Goal: Transaction & Acquisition: Purchase product/service

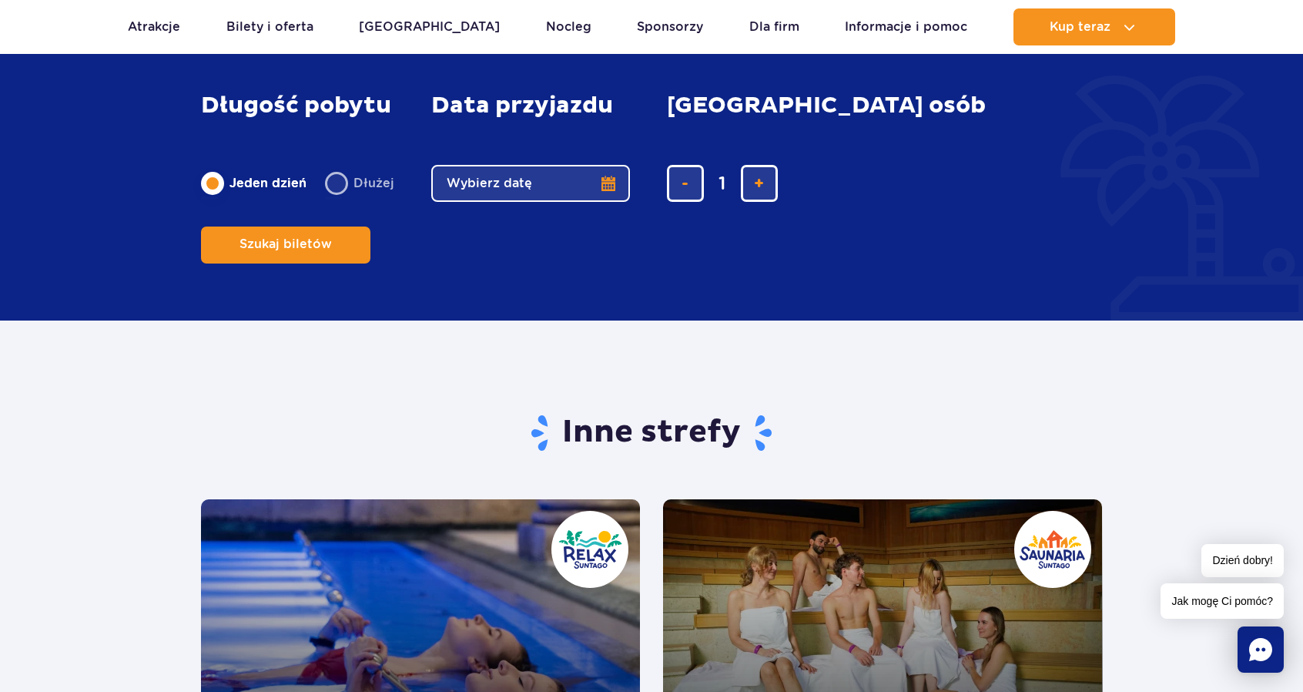
scroll to position [3081, 0]
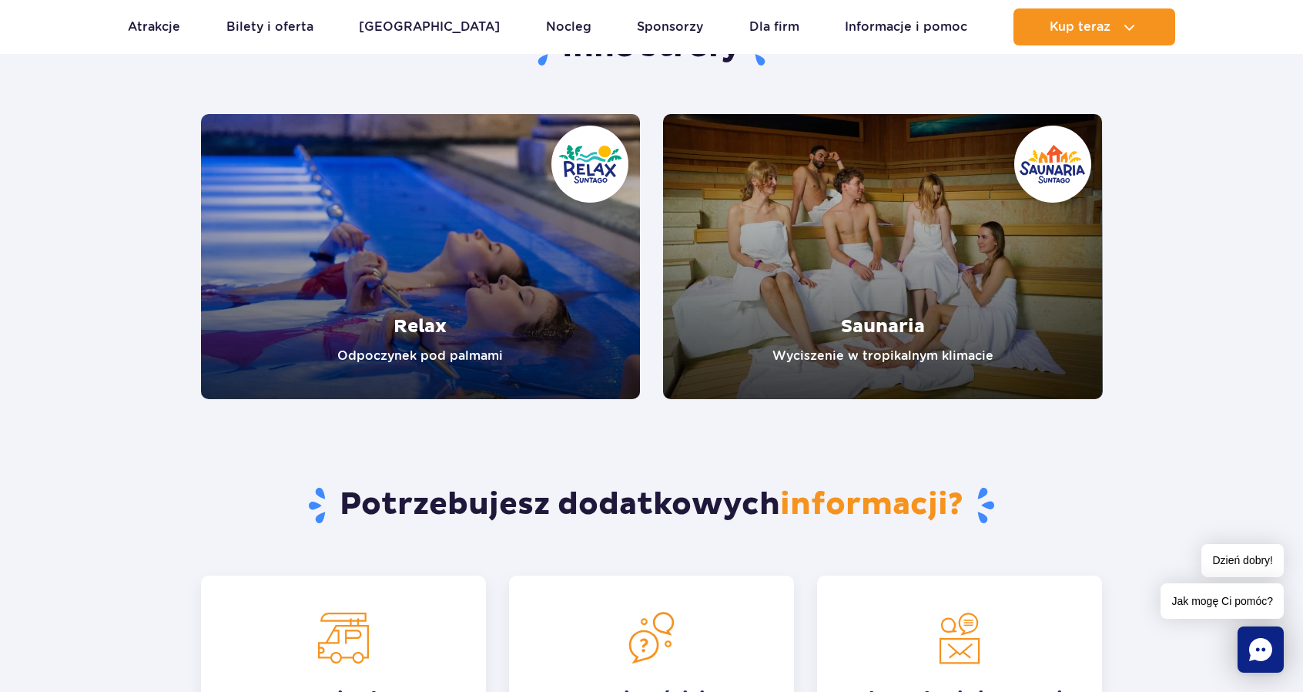
click at [492, 326] on link "Relax" at bounding box center [421, 256] width 440 height 285
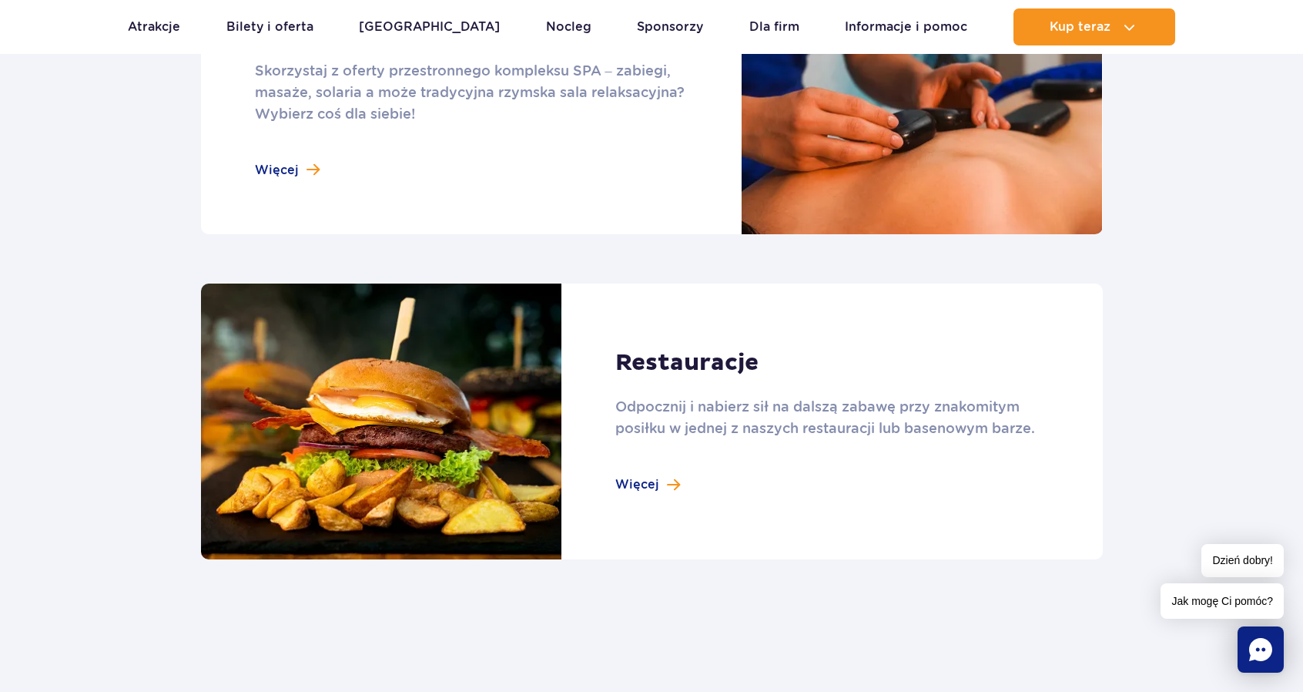
scroll to position [1540, 0]
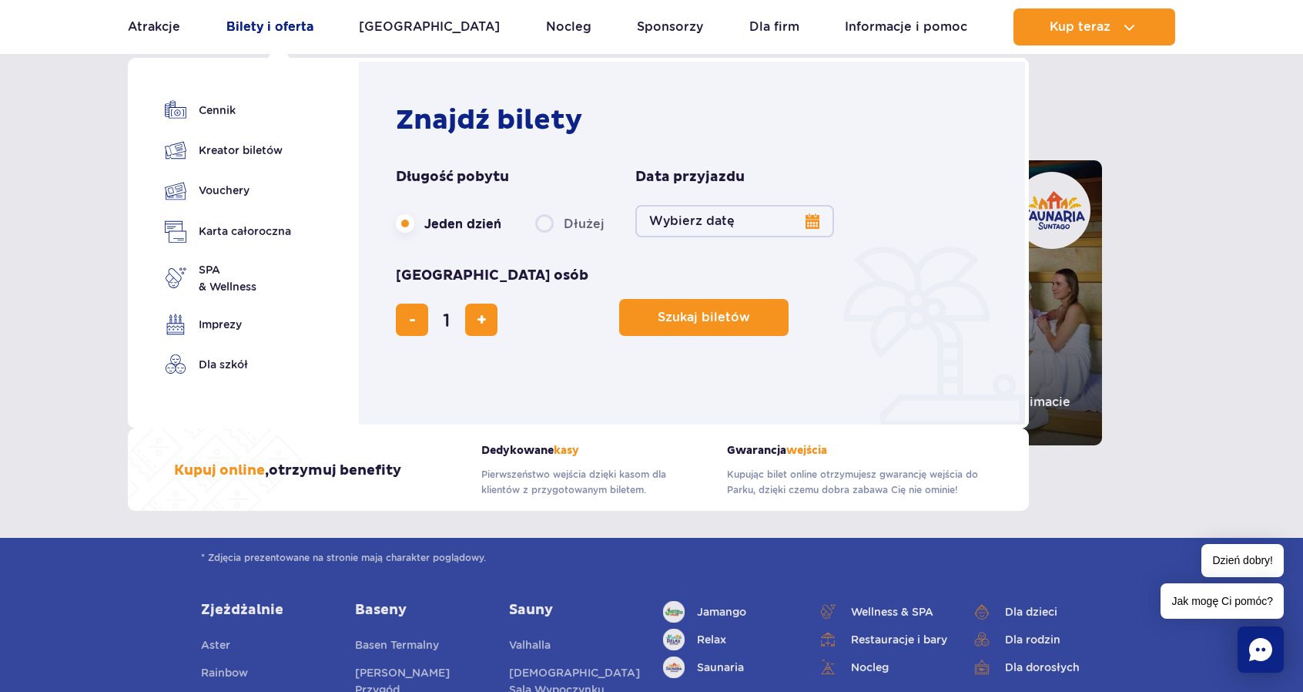
click at [284, 25] on link "Bilety i oferta" at bounding box center [269, 26] width 87 height 37
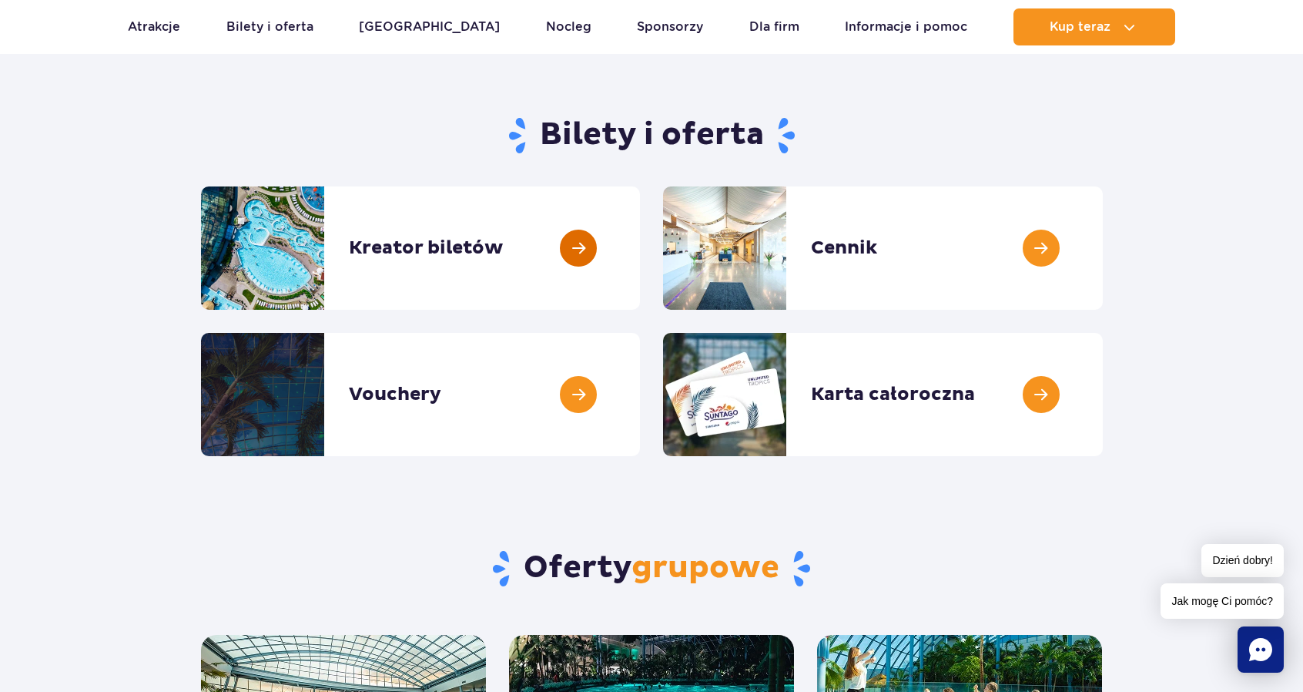
scroll to position [77, 0]
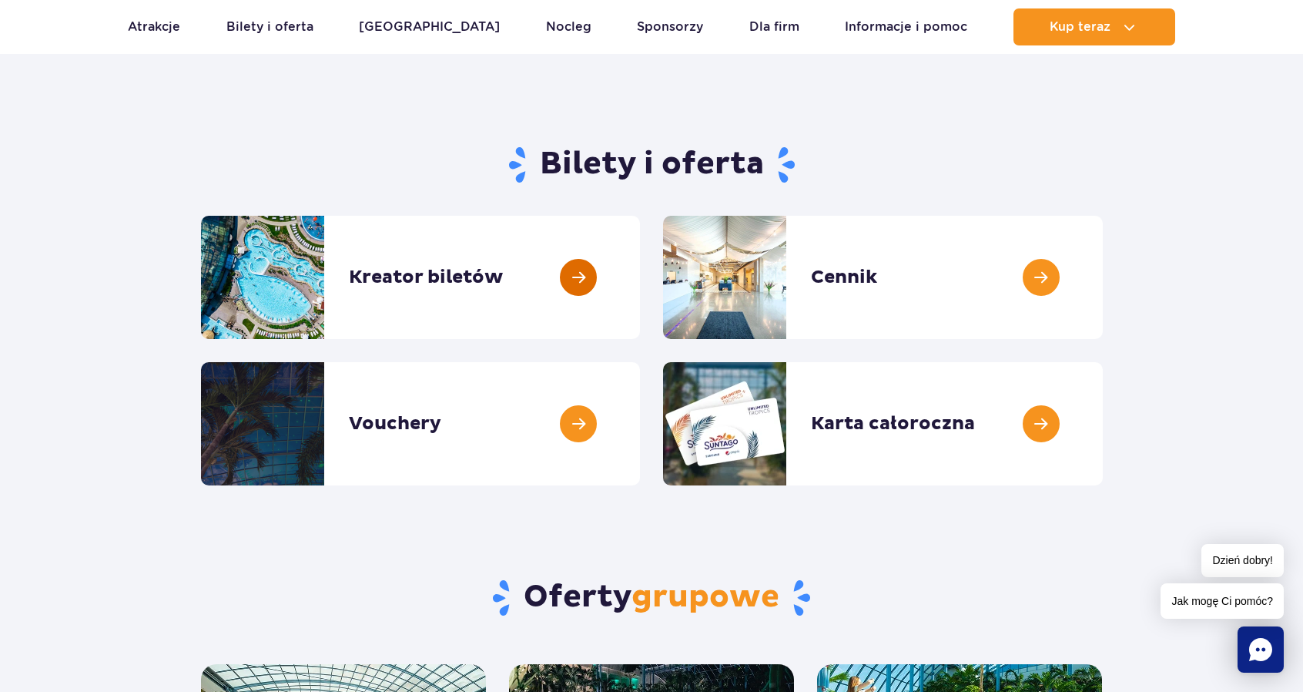
click at [640, 297] on link at bounding box center [640, 277] width 0 height 123
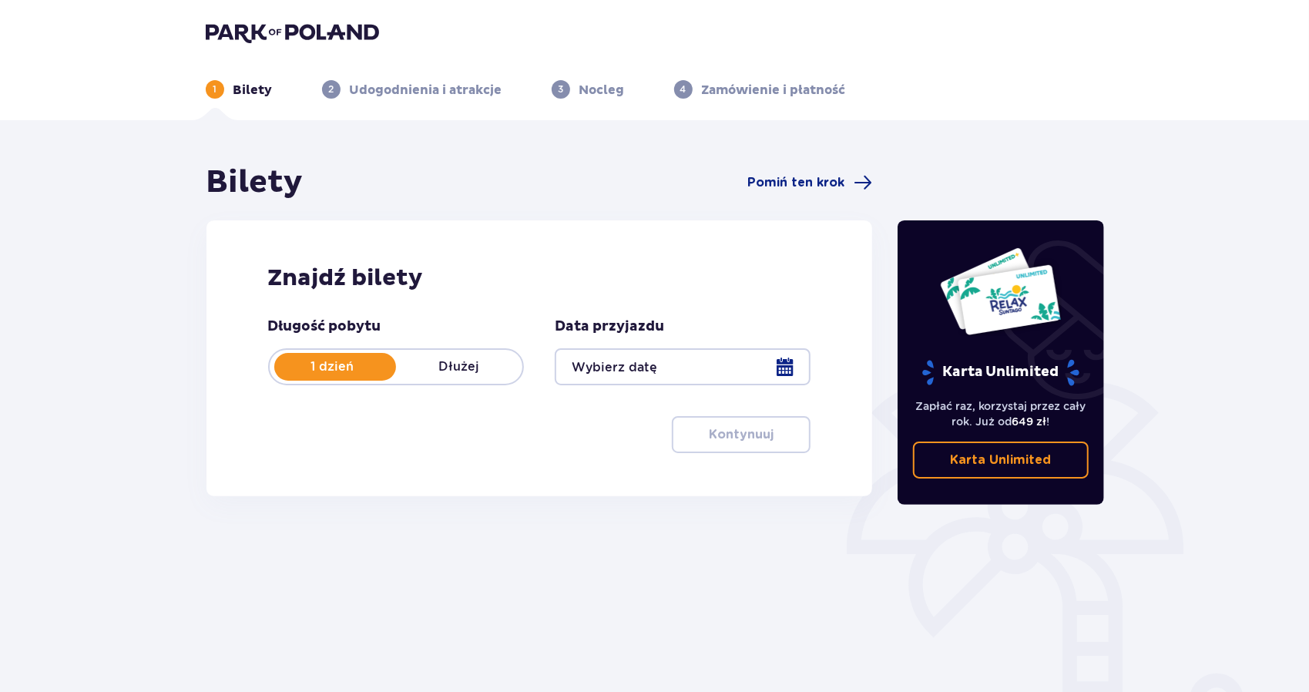
click at [469, 369] on p "Dłużej" at bounding box center [459, 366] width 126 height 17
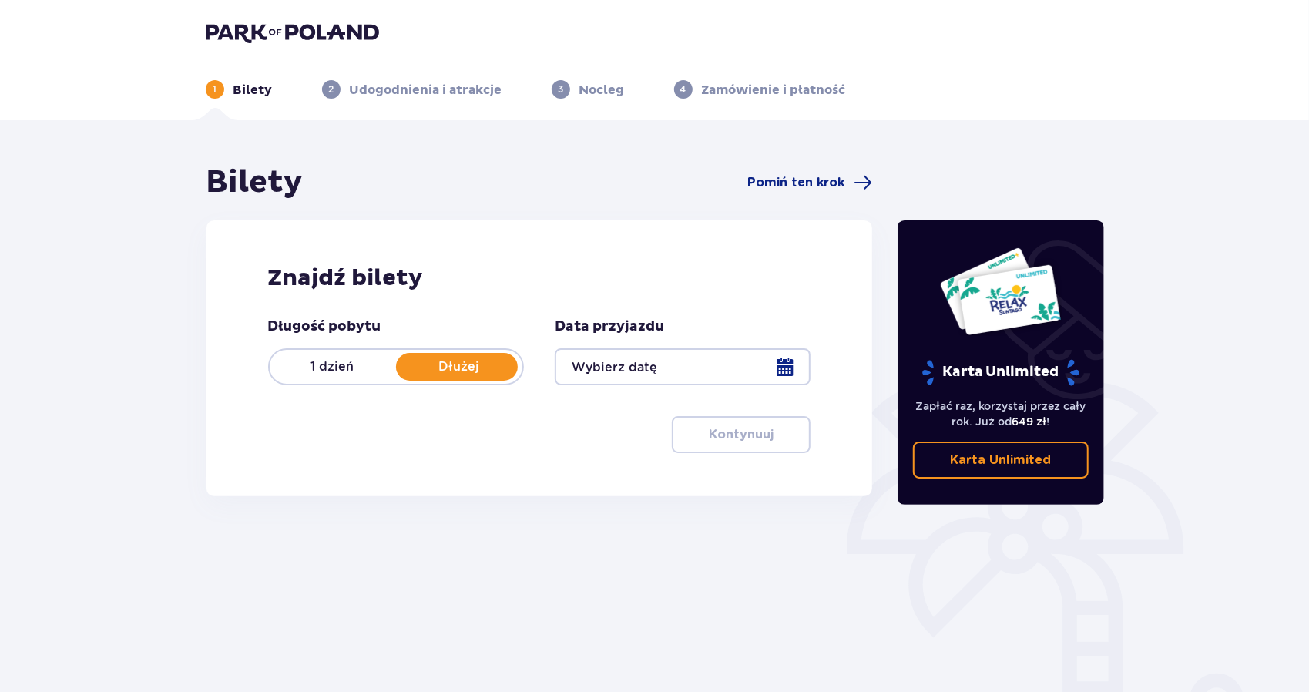
click at [347, 360] on p "1 dzień" at bounding box center [333, 366] width 126 height 17
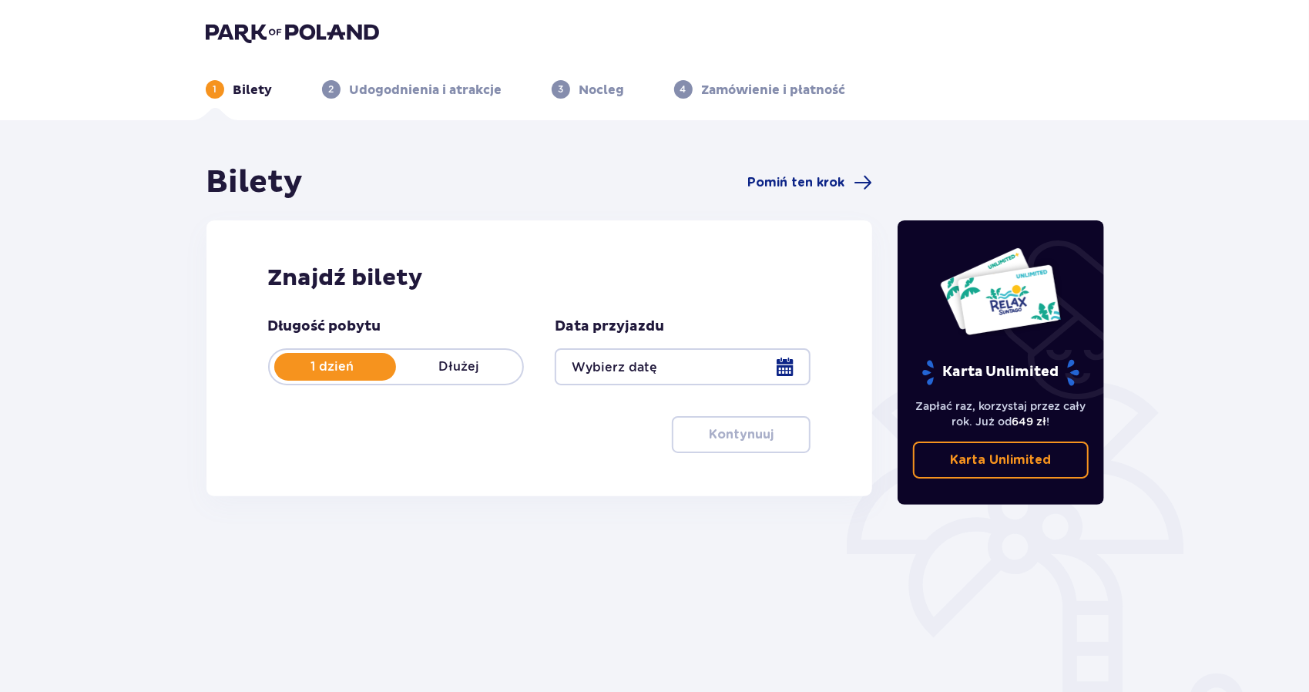
click at [671, 367] on div at bounding box center [683, 366] width 256 height 37
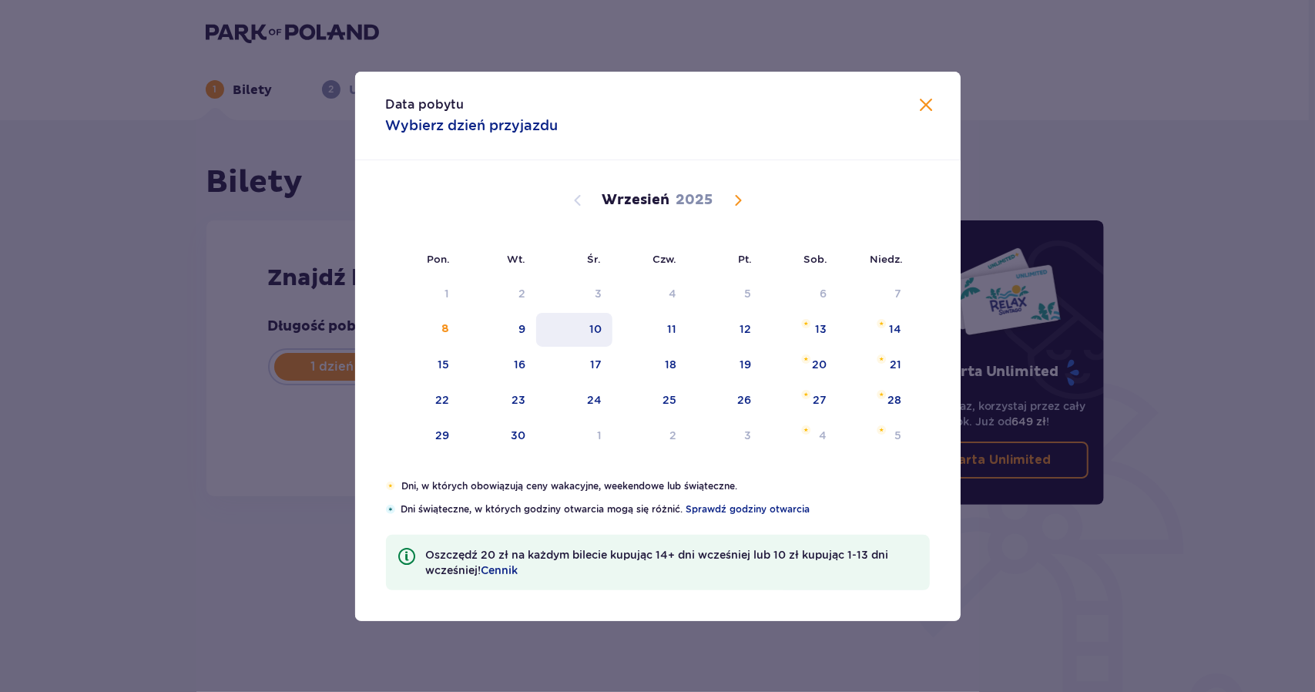
click at [607, 326] on div "10" at bounding box center [574, 330] width 76 height 34
type input "[DATE]"
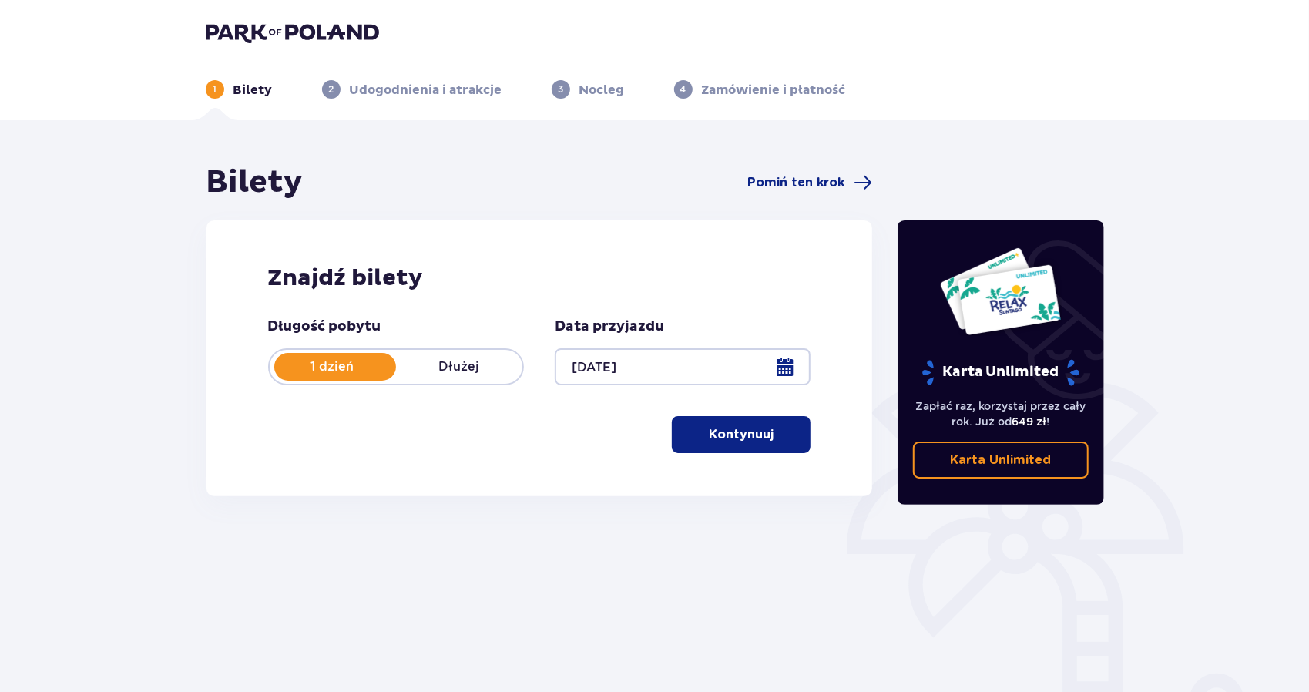
click at [176, 400] on div "Bilety Pomiń ten krok Znajdź bilety Długość pobytu 1 dzień Dłużej Data przyjazd…" at bounding box center [654, 452] width 1309 height 665
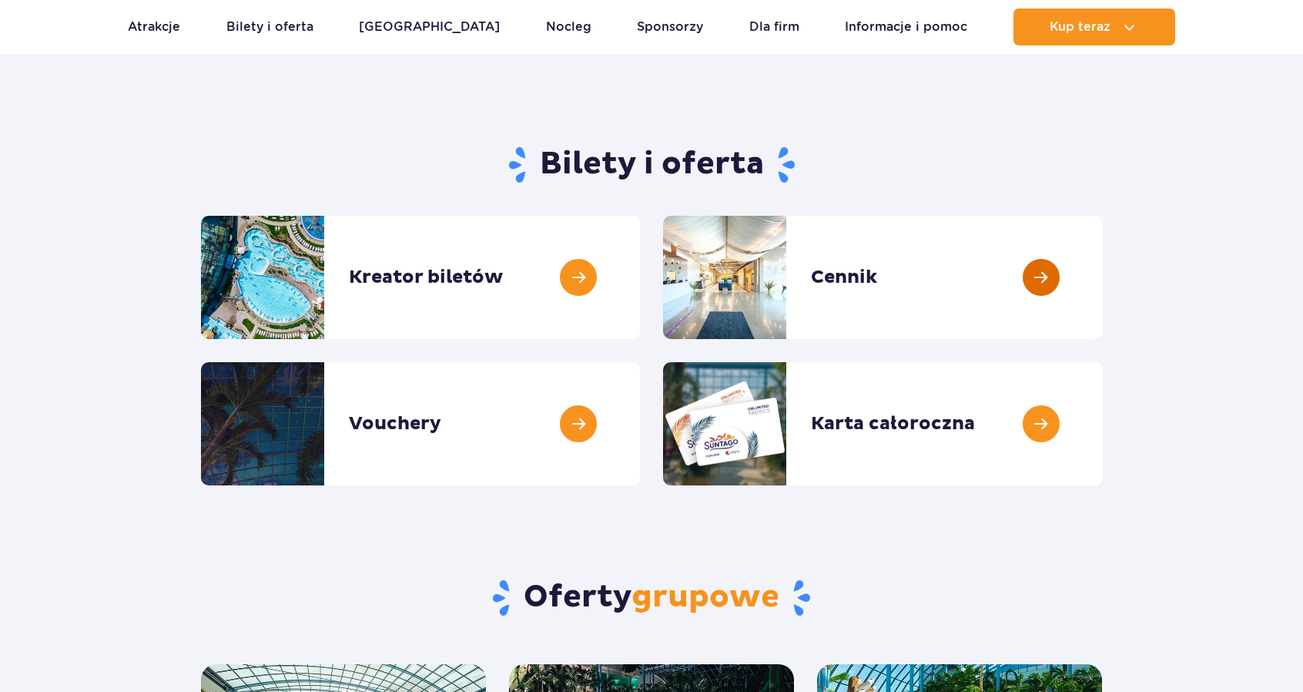
click at [1103, 280] on link at bounding box center [1103, 277] width 0 height 123
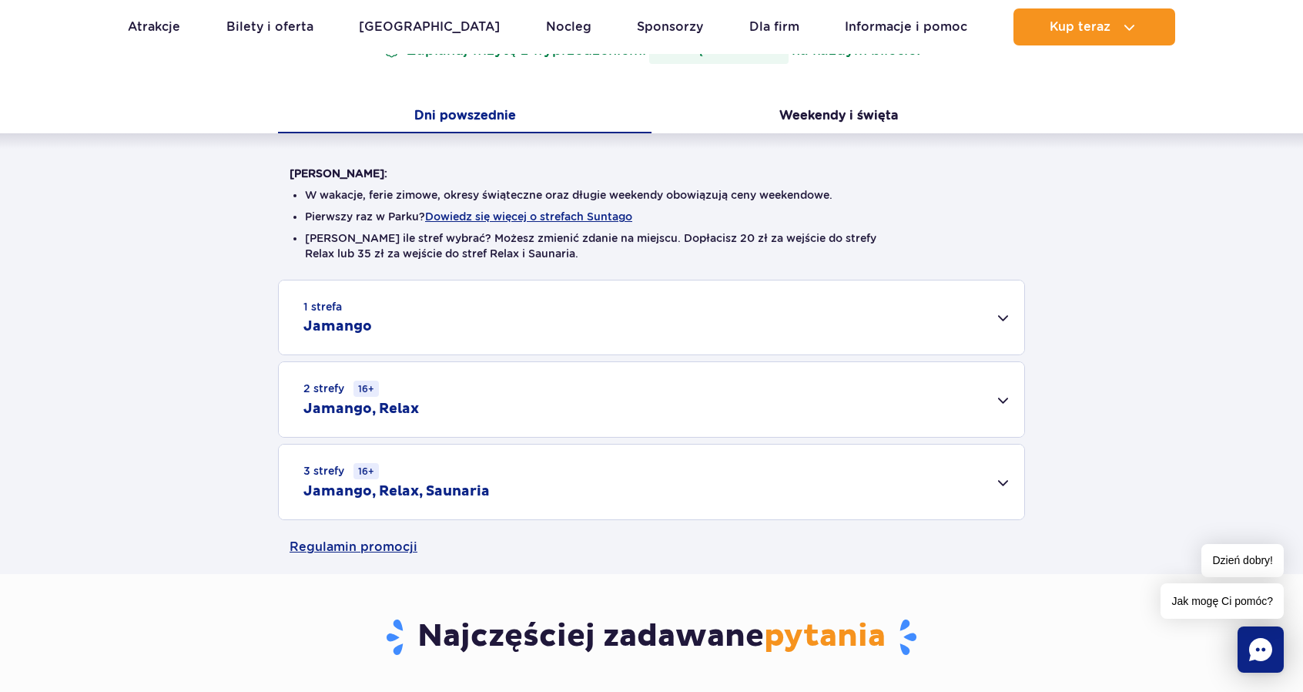
scroll to position [308, 0]
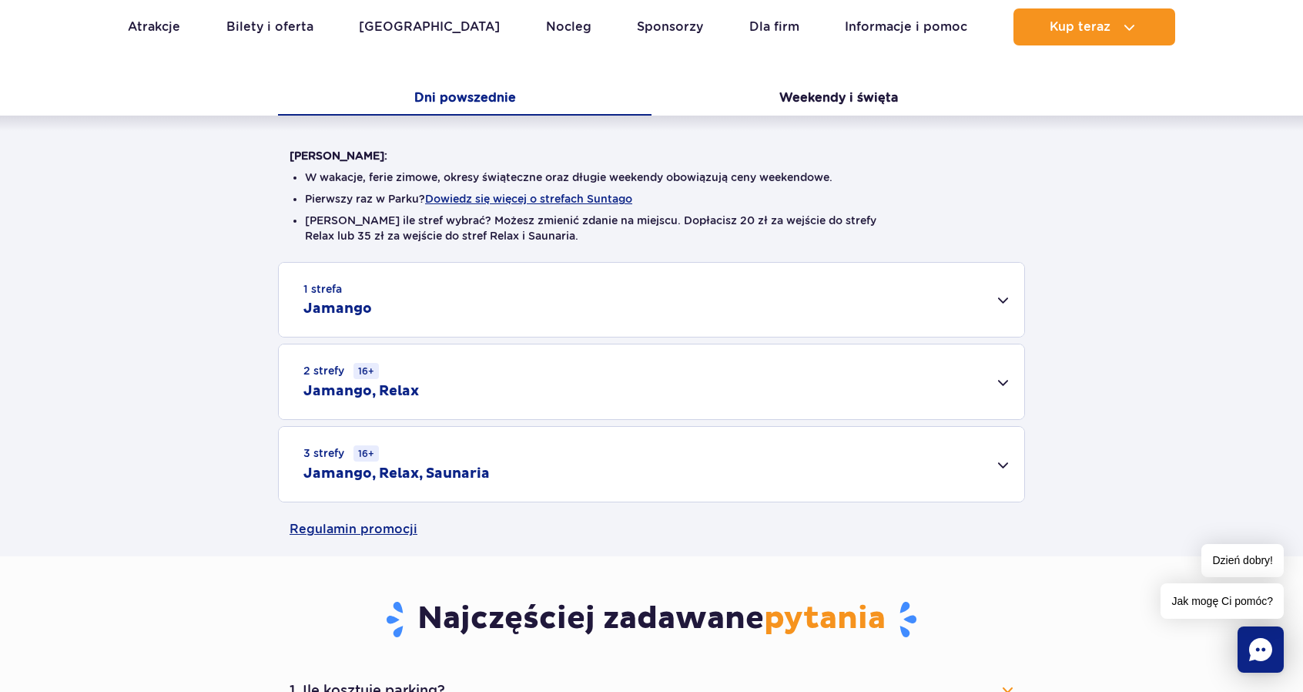
click at [519, 373] on div "2 strefy 16+ Jamango, Relax" at bounding box center [652, 381] width 746 height 75
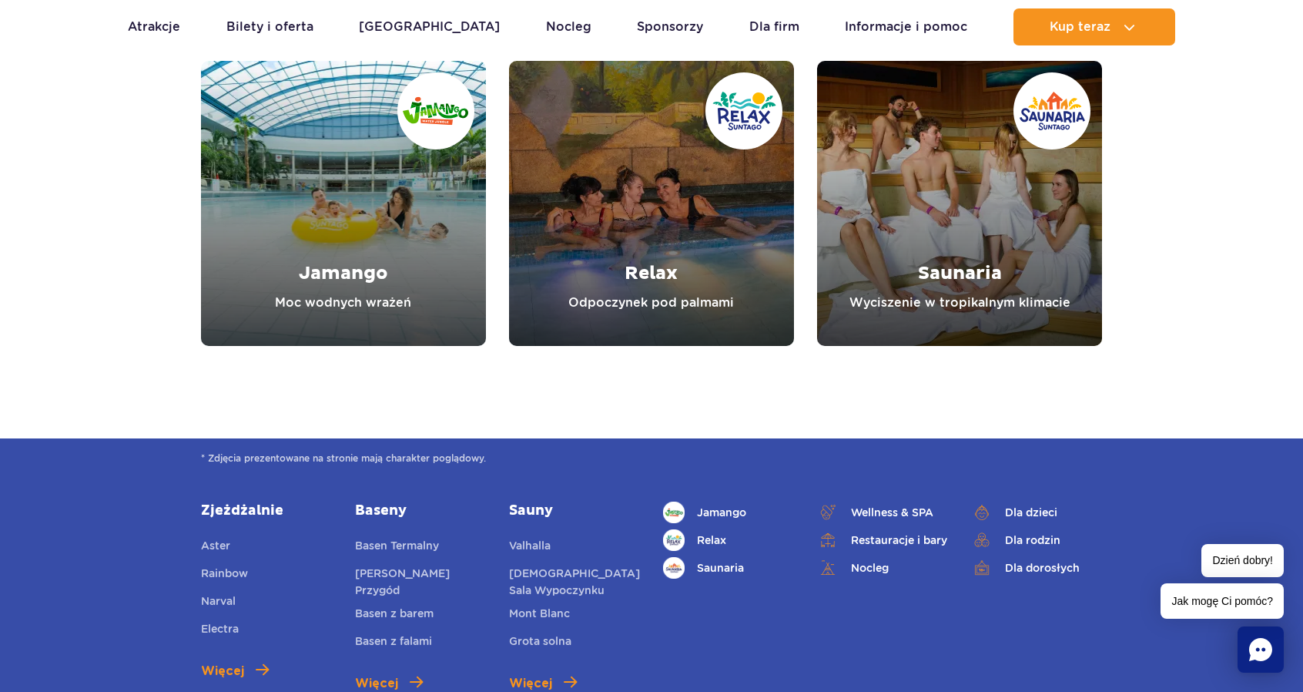
scroll to position [2002, 0]
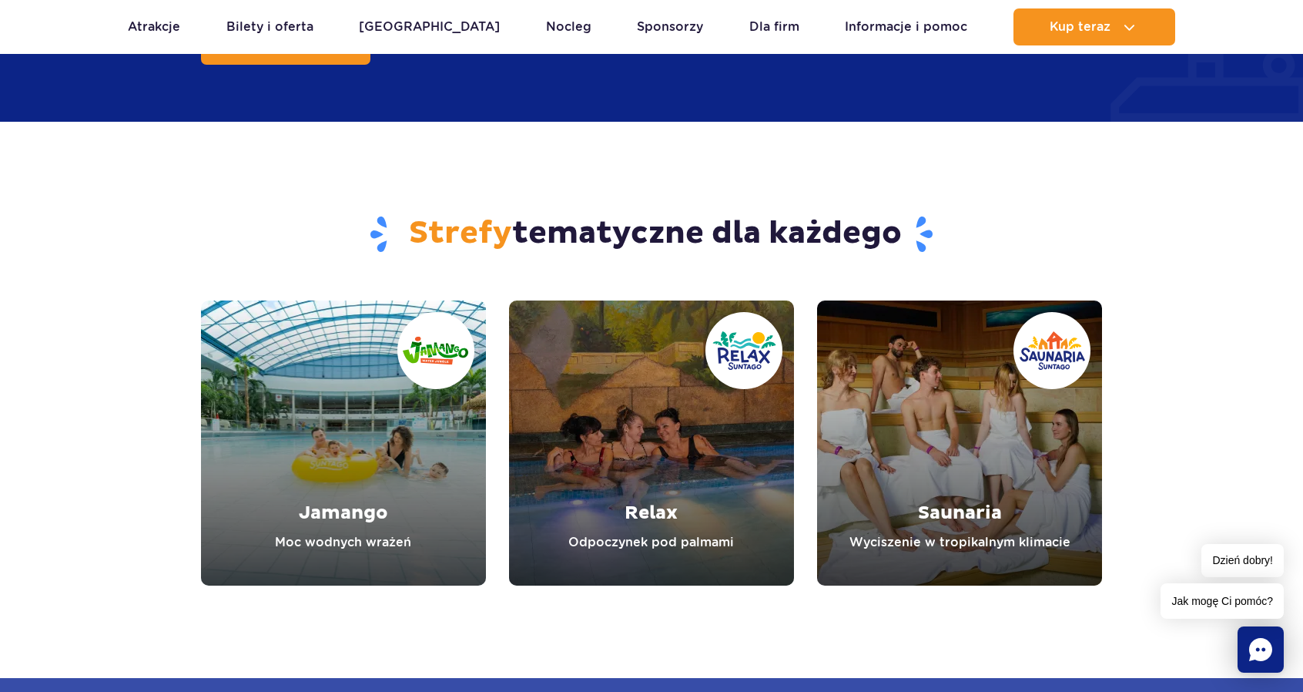
scroll to position [1540, 0]
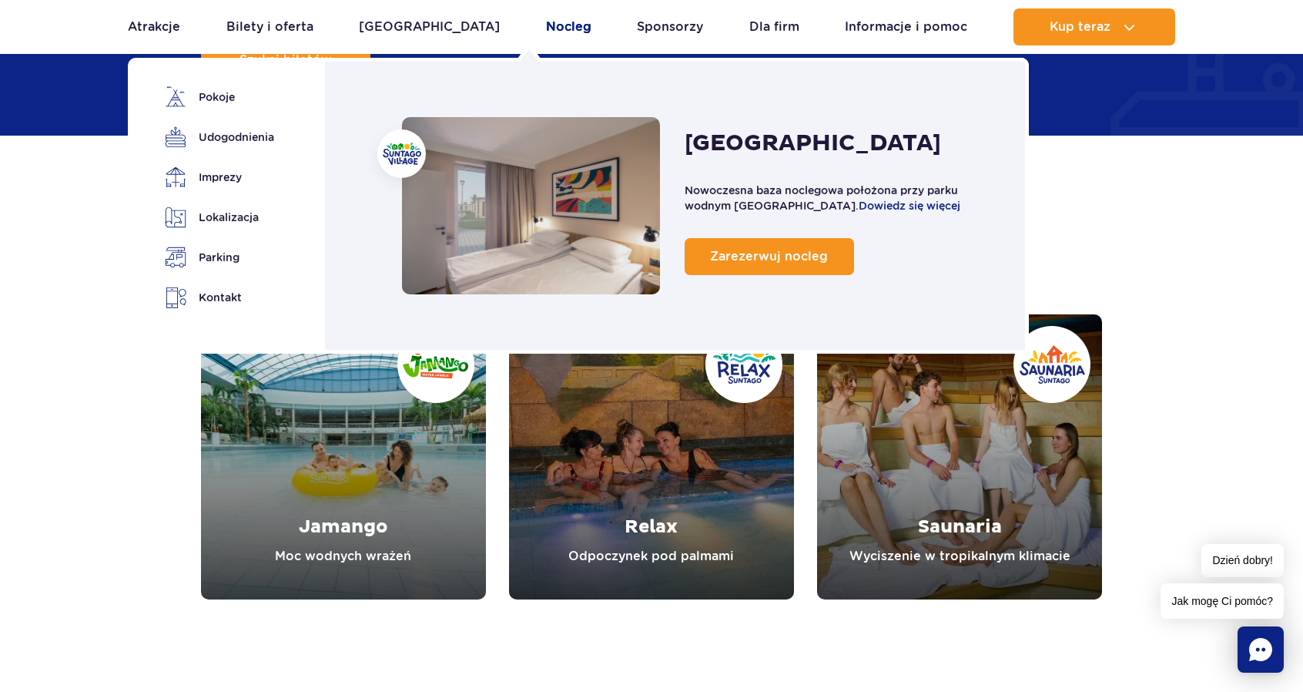
click at [546, 26] on link "Nocleg" at bounding box center [568, 26] width 45 height 37
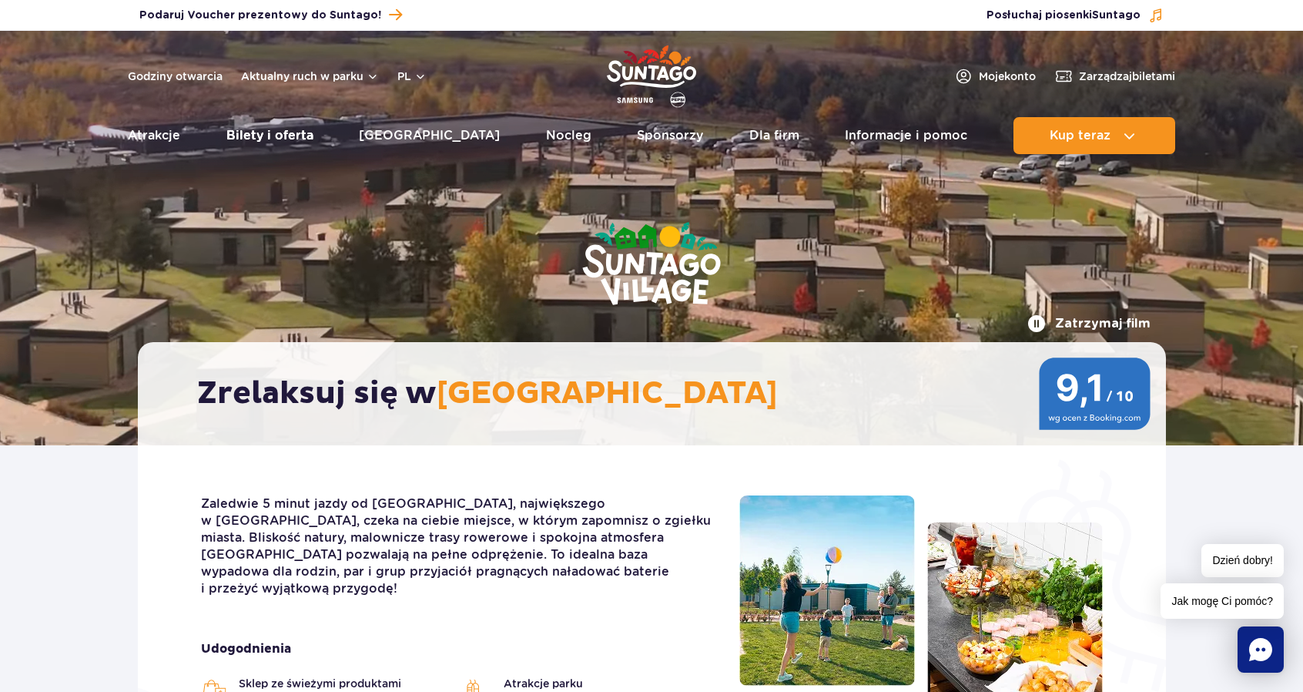
click at [249, 139] on link "Bilety i oferta" at bounding box center [269, 135] width 87 height 37
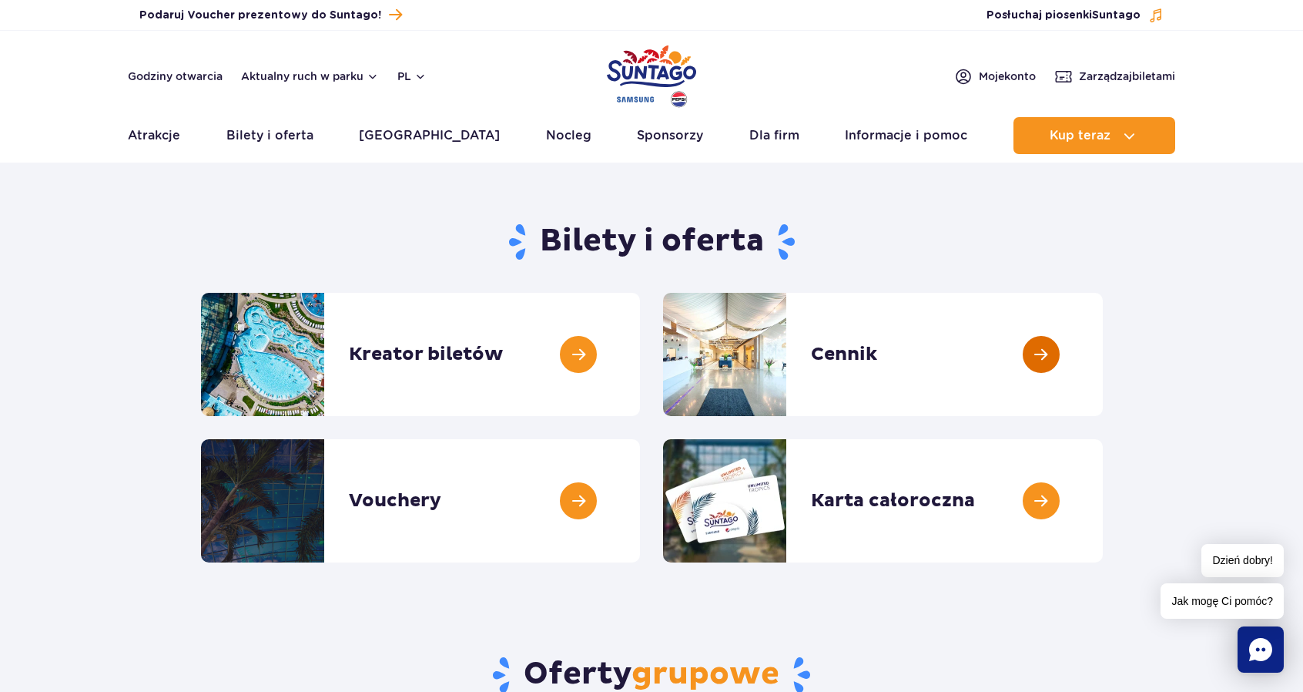
click at [1103, 357] on link at bounding box center [1103, 354] width 0 height 123
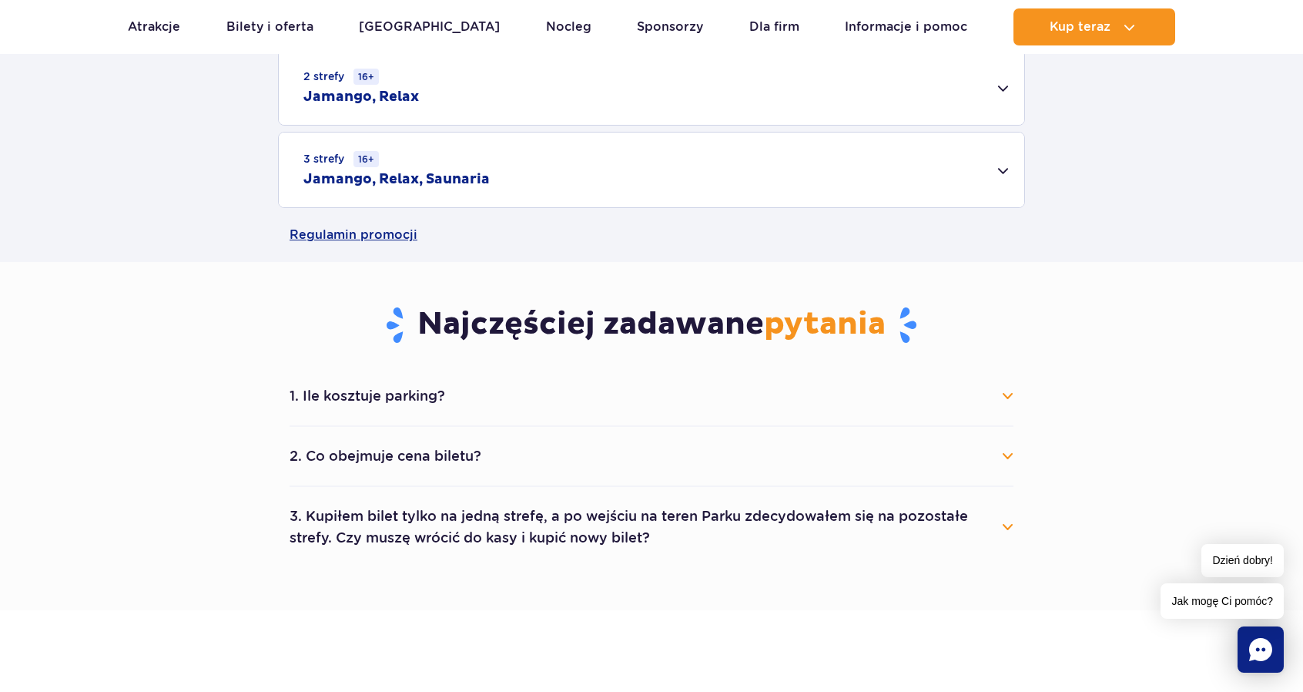
scroll to position [539, 0]
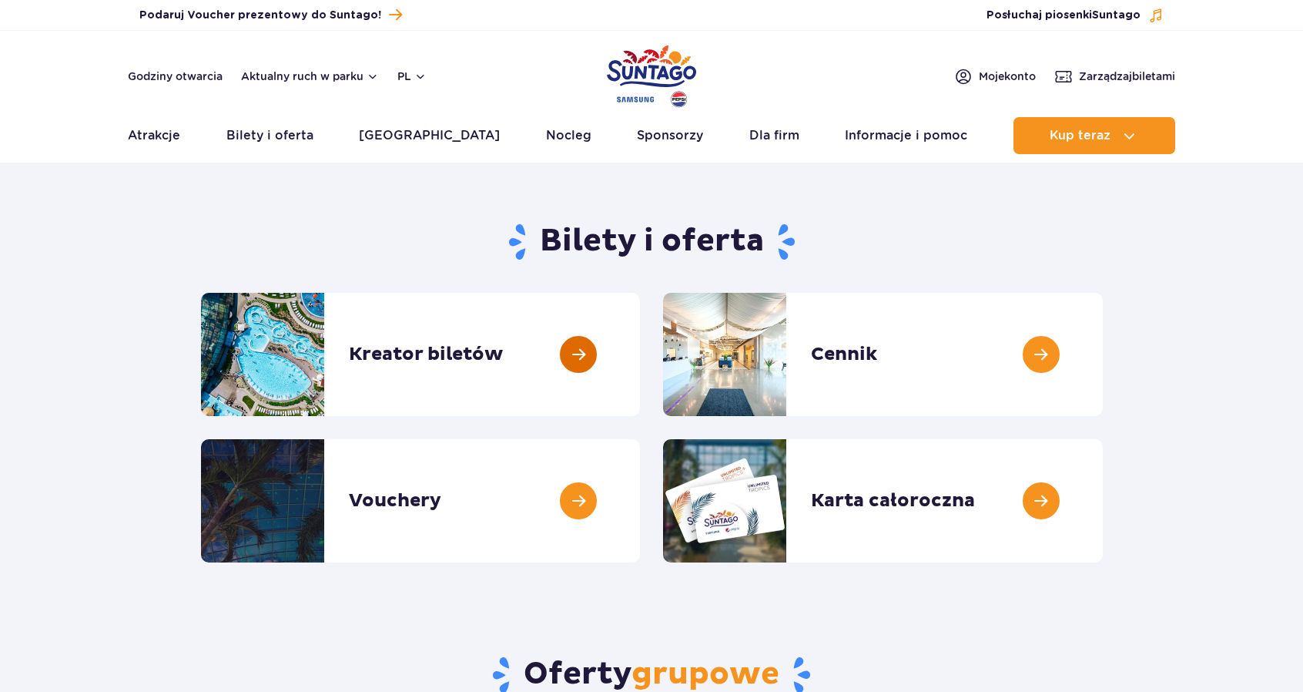
click at [640, 330] on link at bounding box center [640, 354] width 0 height 123
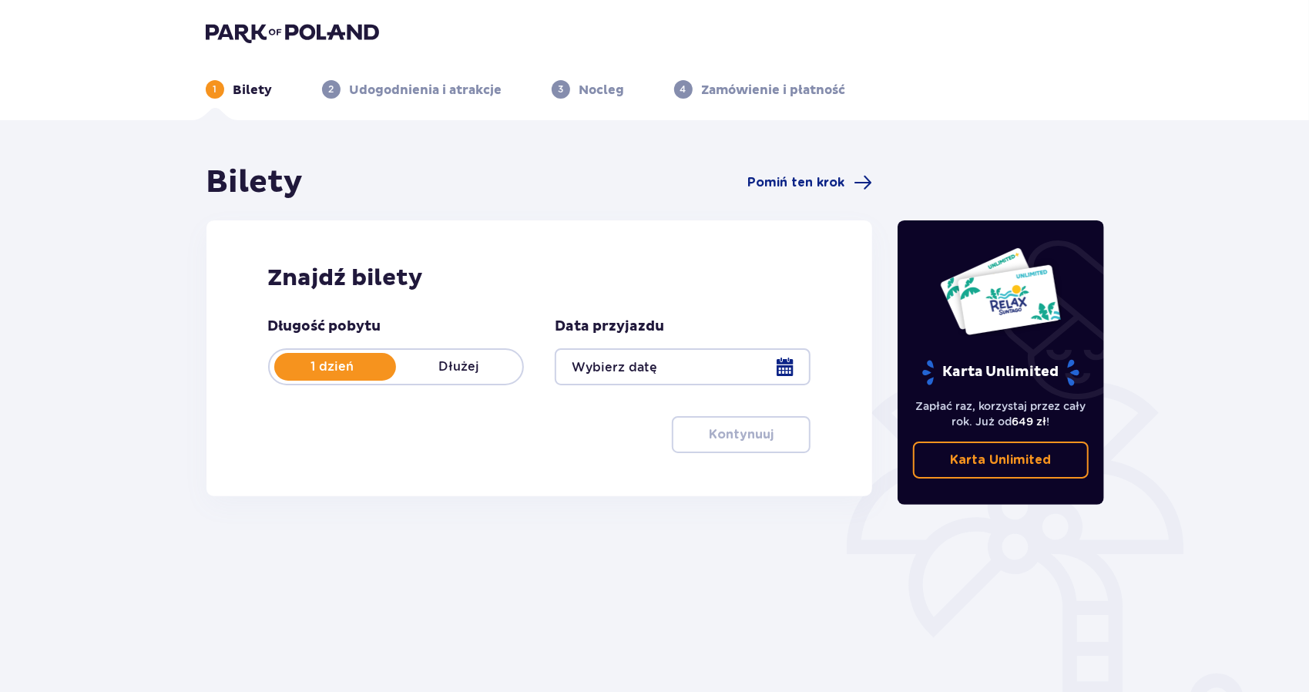
click at [672, 376] on div at bounding box center [683, 366] width 256 height 37
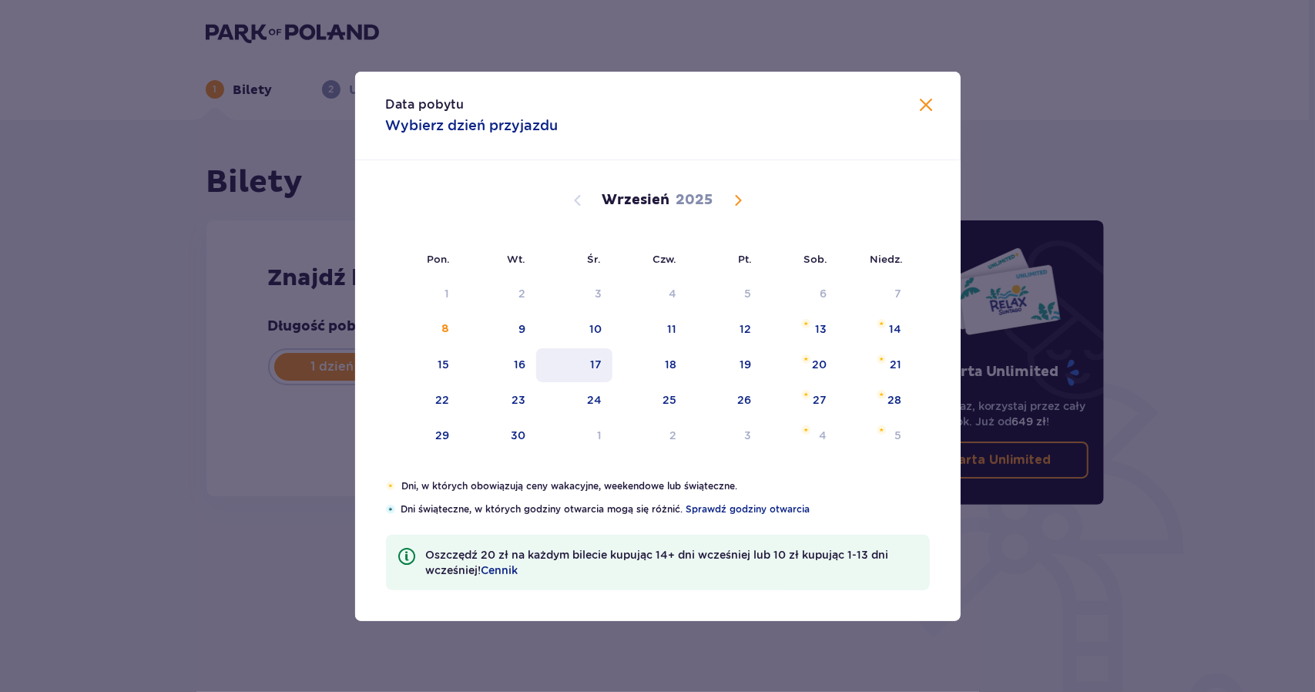
click at [596, 371] on div "17" at bounding box center [574, 365] width 76 height 34
type input "17.09.25"
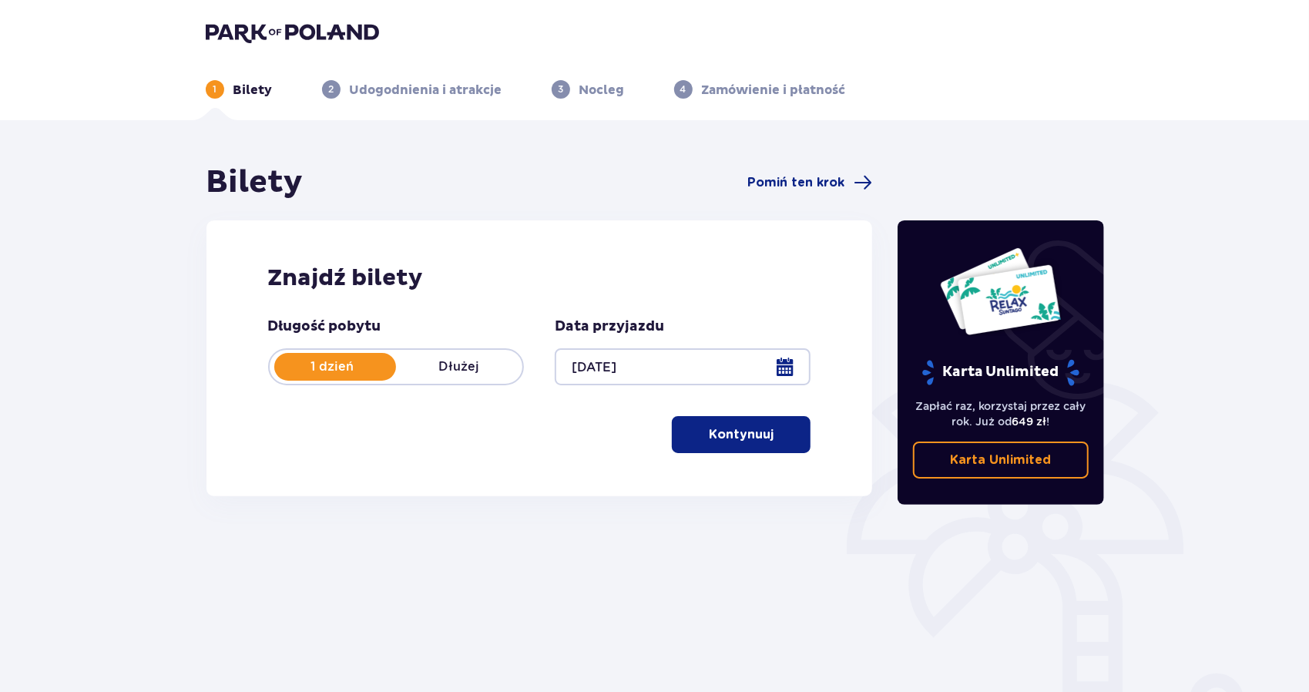
click at [746, 434] on p "Kontynuuj" at bounding box center [741, 434] width 65 height 17
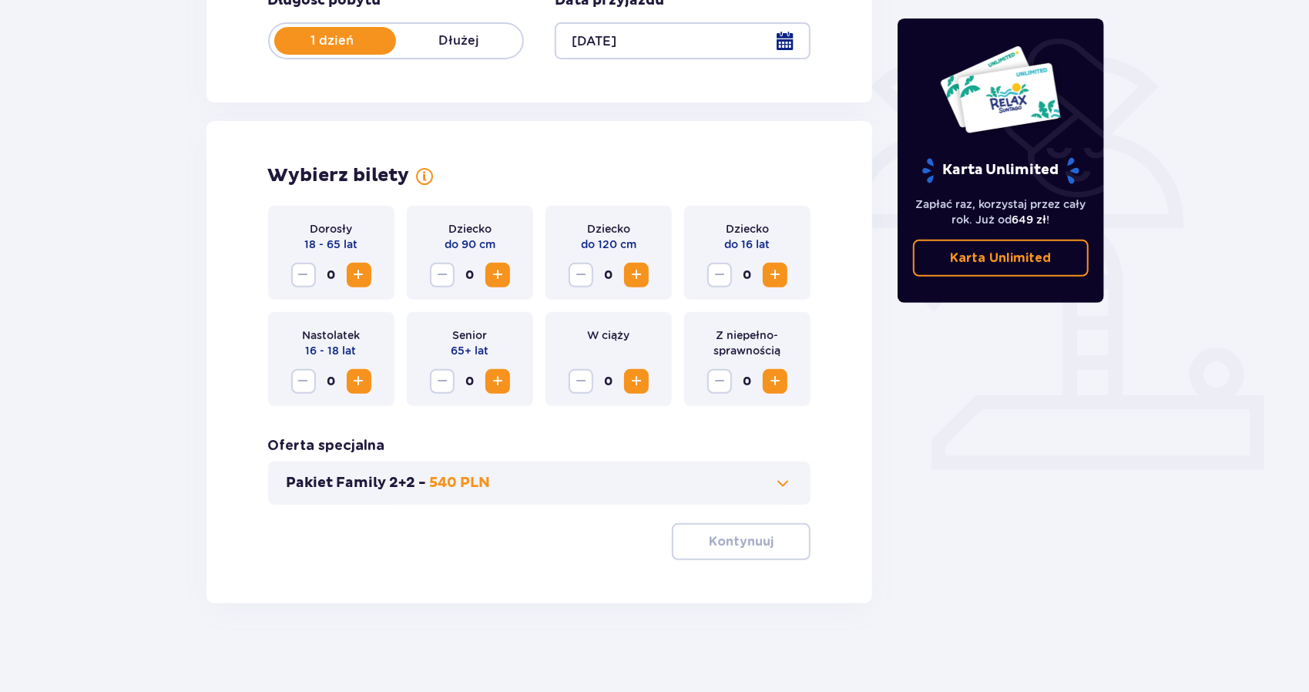
scroll to position [330, 0]
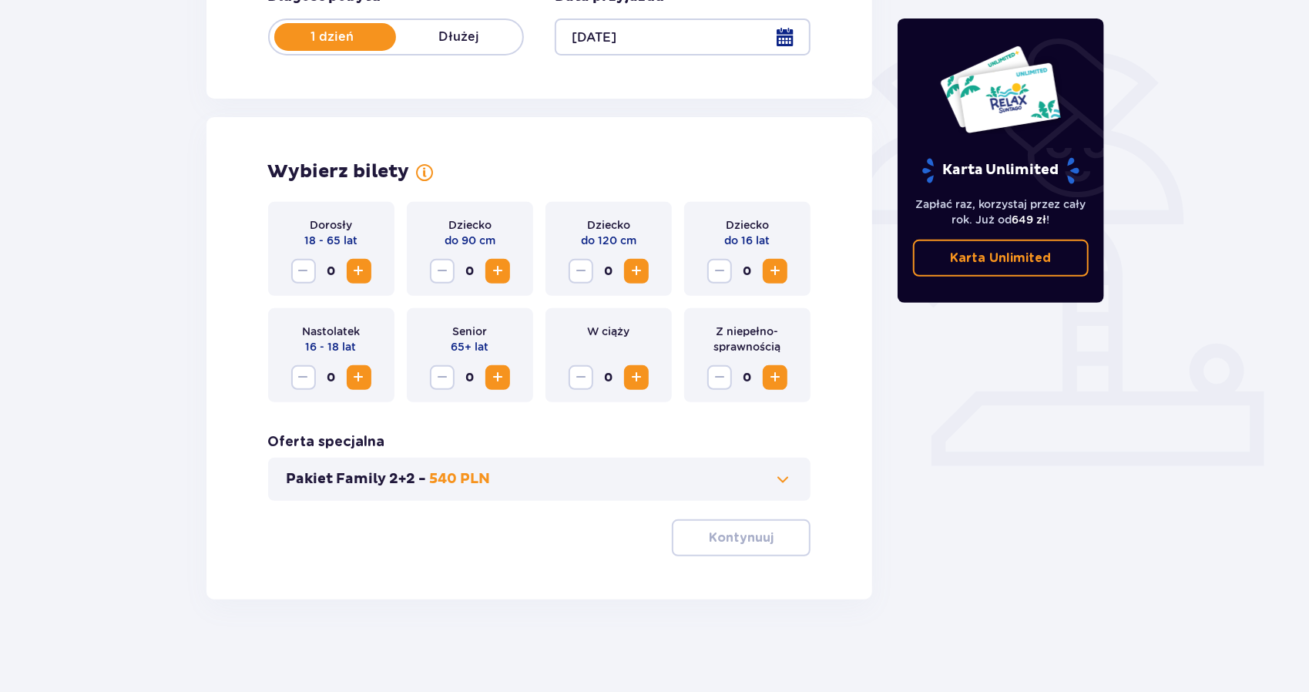
click at [643, 272] on span "Increase" at bounding box center [636, 271] width 18 height 18
click at [784, 485] on span at bounding box center [782, 479] width 18 height 18
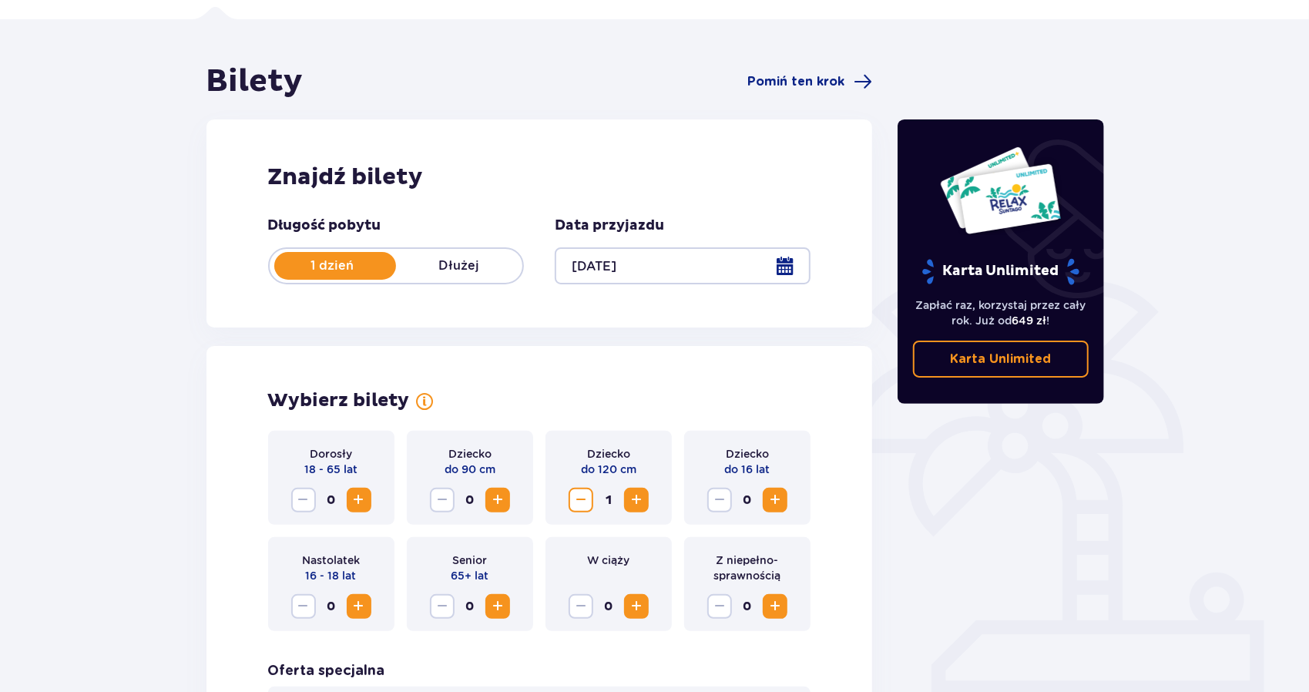
scroll to position [43, 0]
